Goal: Information Seeking & Learning: Learn about a topic

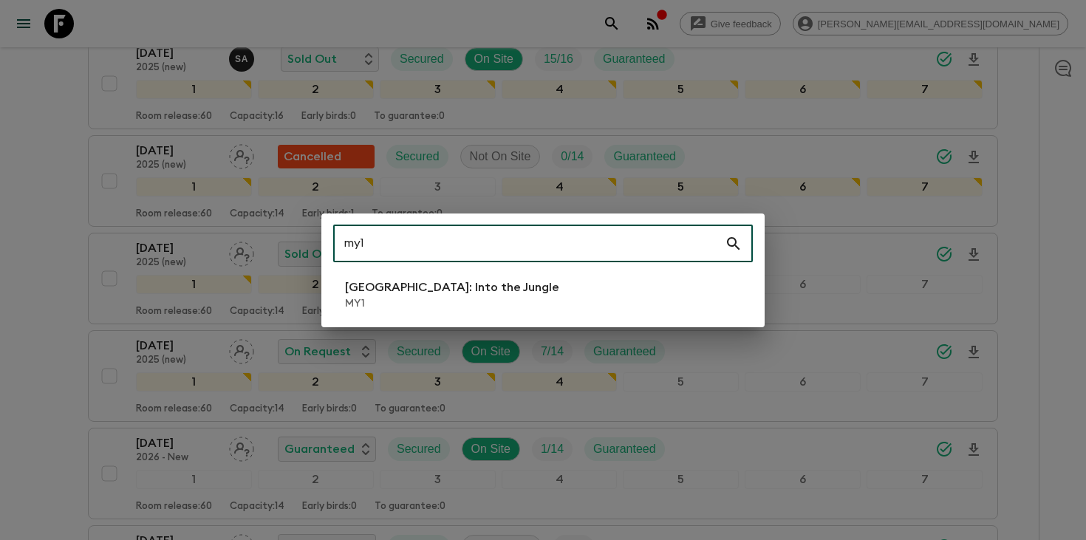
scroll to position [809, 0]
type input "my1"
click at [479, 285] on li "[GEOGRAPHIC_DATA]: Into the Jungle MY1" at bounding box center [543, 294] width 420 height 41
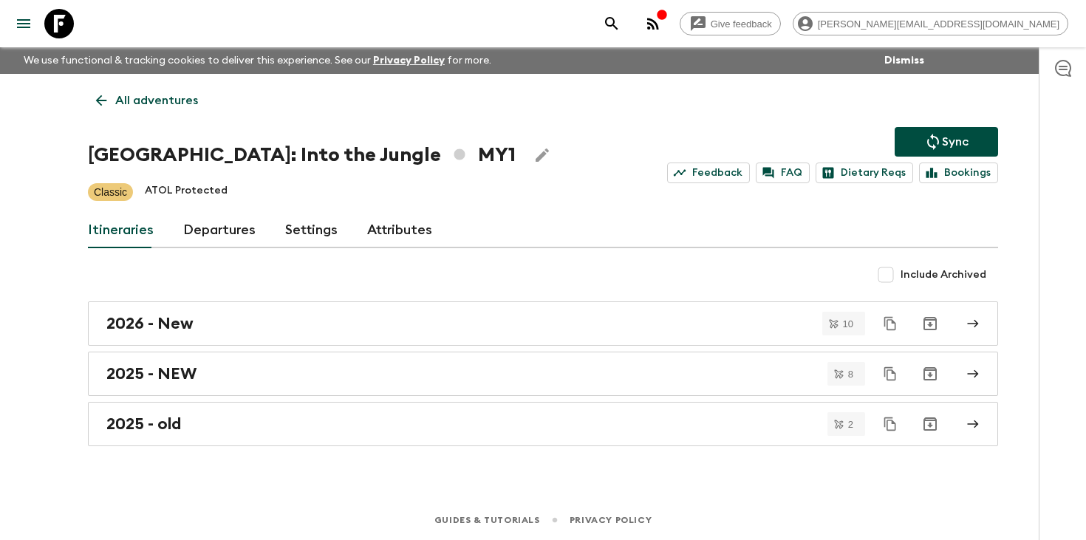
click at [222, 237] on link "Departures" at bounding box center [219, 230] width 72 height 35
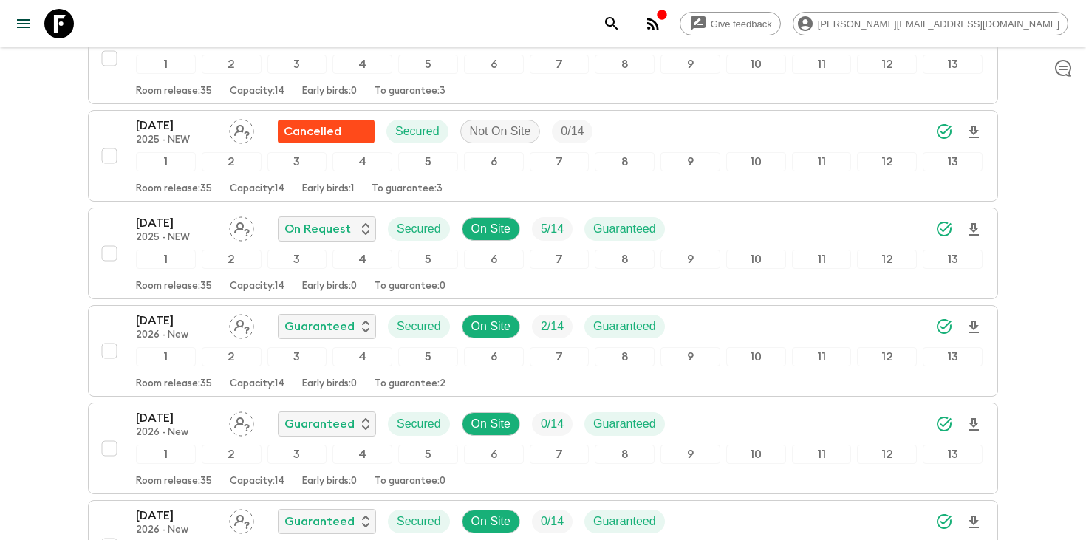
scroll to position [1031, 0]
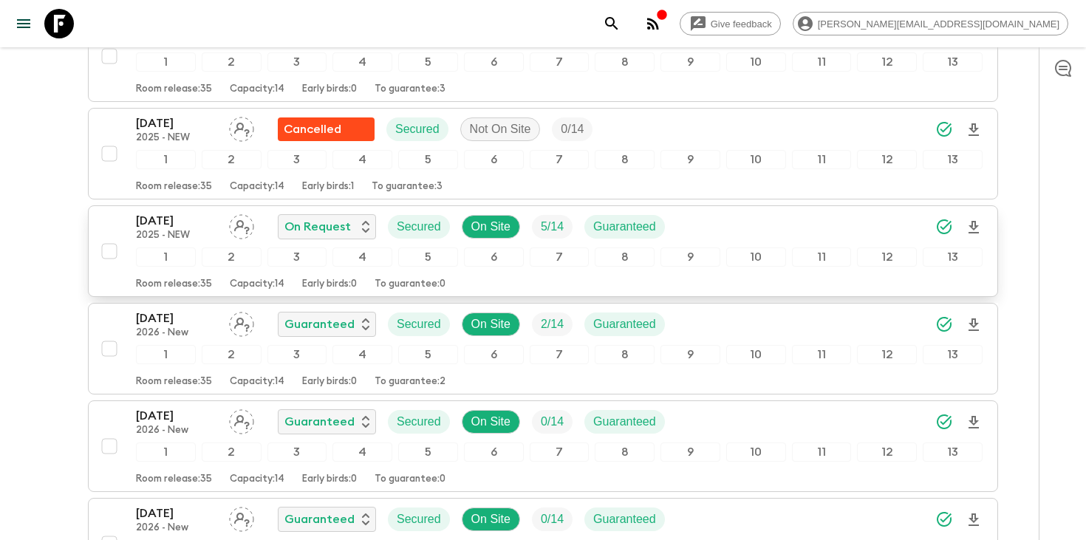
click at [178, 215] on p "[DATE]" at bounding box center [176, 221] width 81 height 18
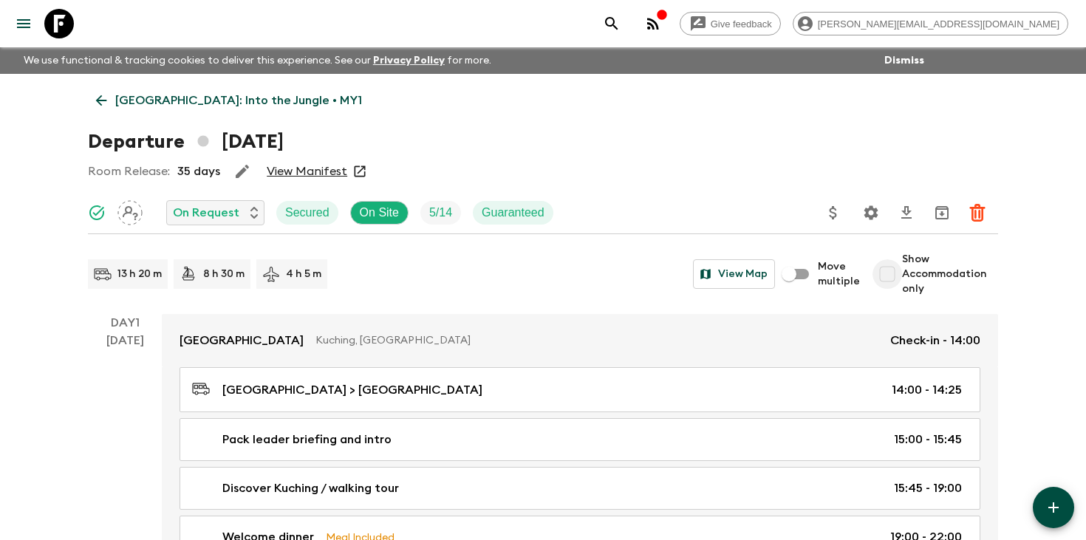
click at [893, 276] on input "Show Accommodation only" at bounding box center [888, 274] width 30 height 30
checkbox input "true"
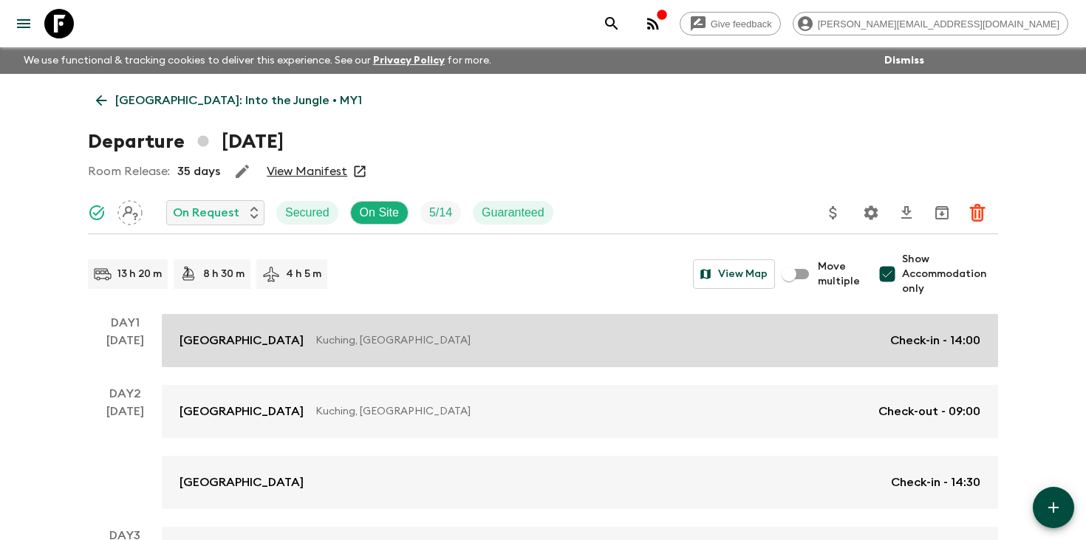
click at [359, 331] on link "[GEOGRAPHIC_DATA], [GEOGRAPHIC_DATA] Check-in - 14:00" at bounding box center [580, 340] width 836 height 53
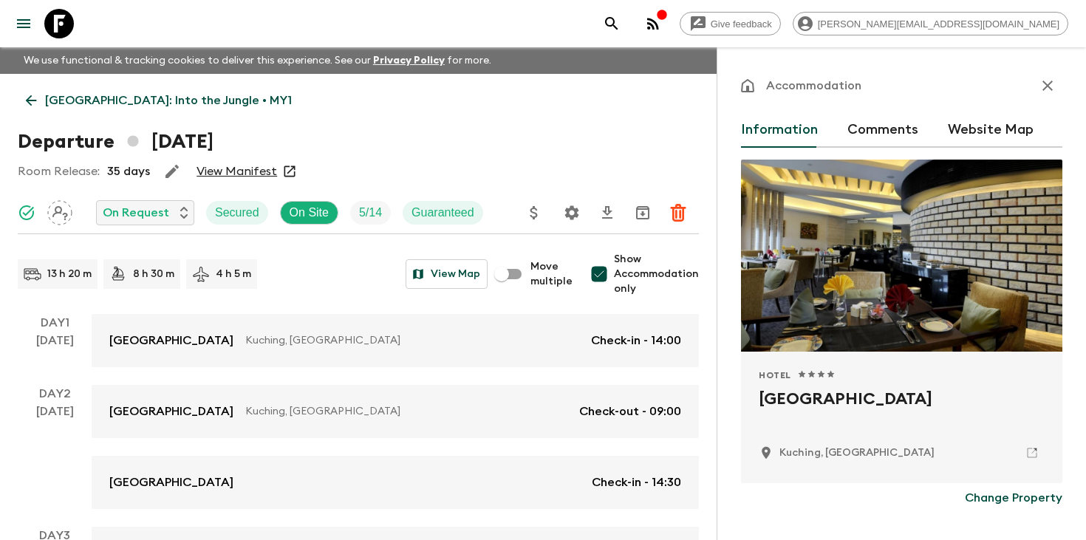
drag, startPoint x: 952, startPoint y: 400, endPoint x: 757, endPoint y: 392, distance: 195.9
click at [757, 392] on div "Hotel 1 Star 2 Stars 3 Stars 4 Stars 5 Stars [GEOGRAPHIC_DATA], [GEOGRAPHIC_DAT…" at bounding box center [901, 418] width 321 height 132
copy h2 "[GEOGRAPHIC_DATA]"
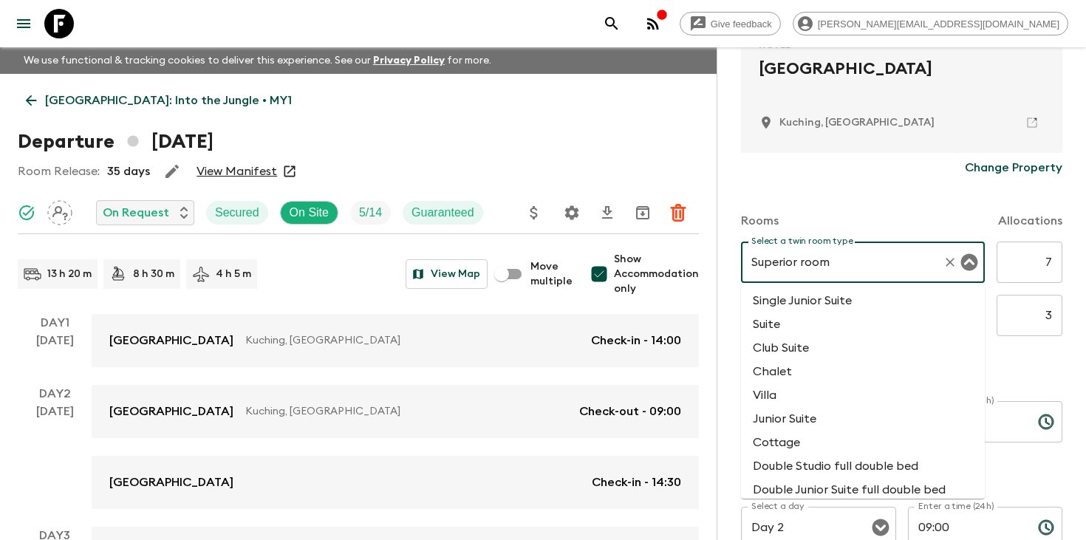
scroll to position [782, 0]
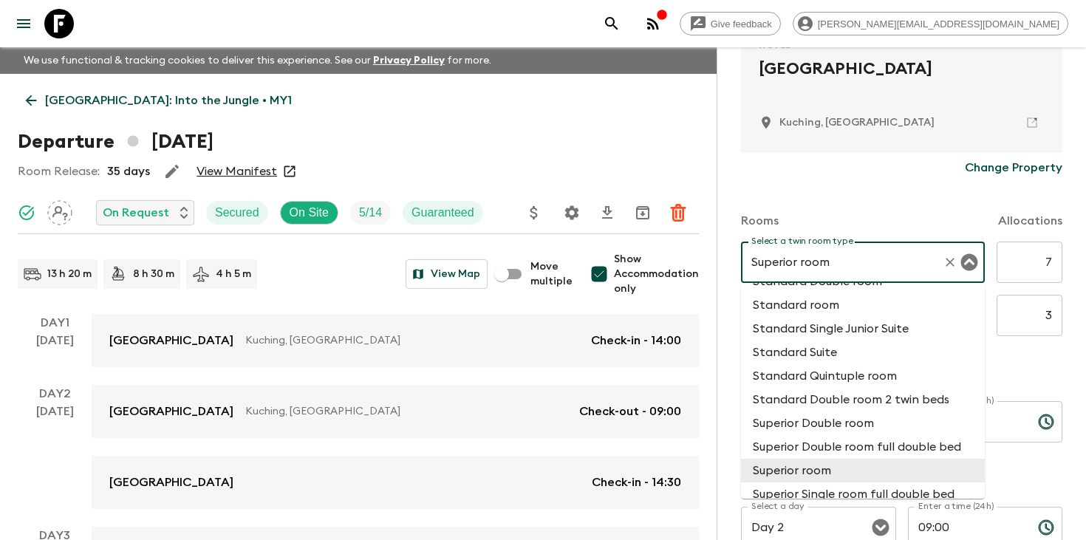
drag, startPoint x: 853, startPoint y: 260, endPoint x: 736, endPoint y: 261, distance: 117.5
click at [736, 261] on div "Accommodation Information Comments Website Map Hotel 1 Star 2 Stars 3 Stars 4 S…" at bounding box center [901, 317] width 369 height 540
click at [782, 174] on div "Change Property" at bounding box center [901, 168] width 321 height 30
